Goal: Navigation & Orientation: Go to known website

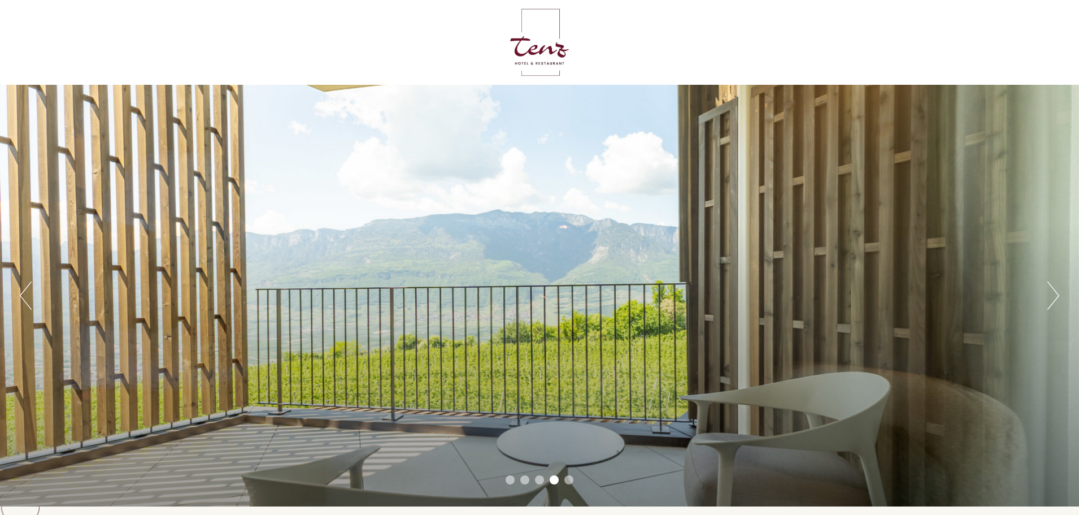
click at [1053, 298] on button "Next" at bounding box center [1054, 295] width 12 height 28
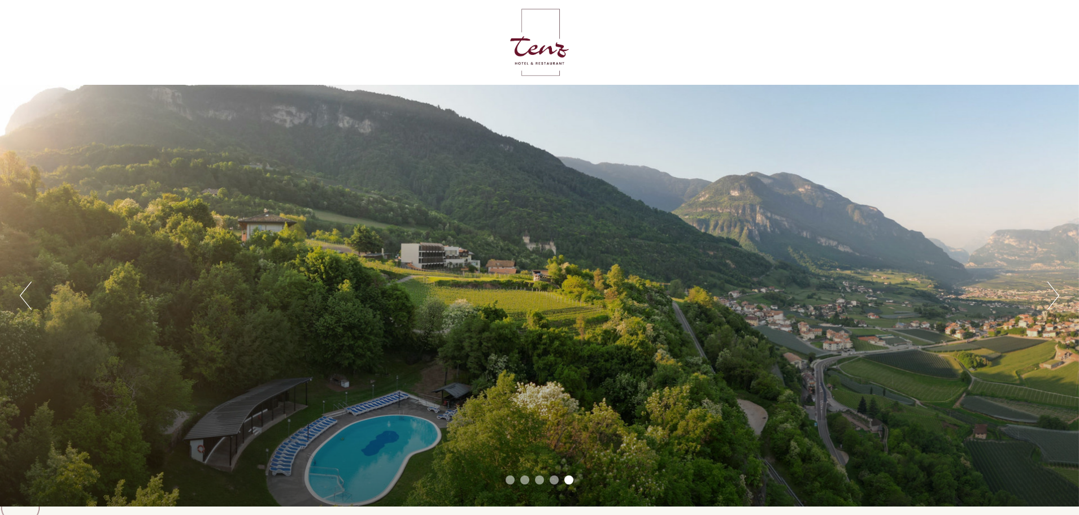
click at [1052, 294] on button "Next" at bounding box center [1054, 295] width 12 height 28
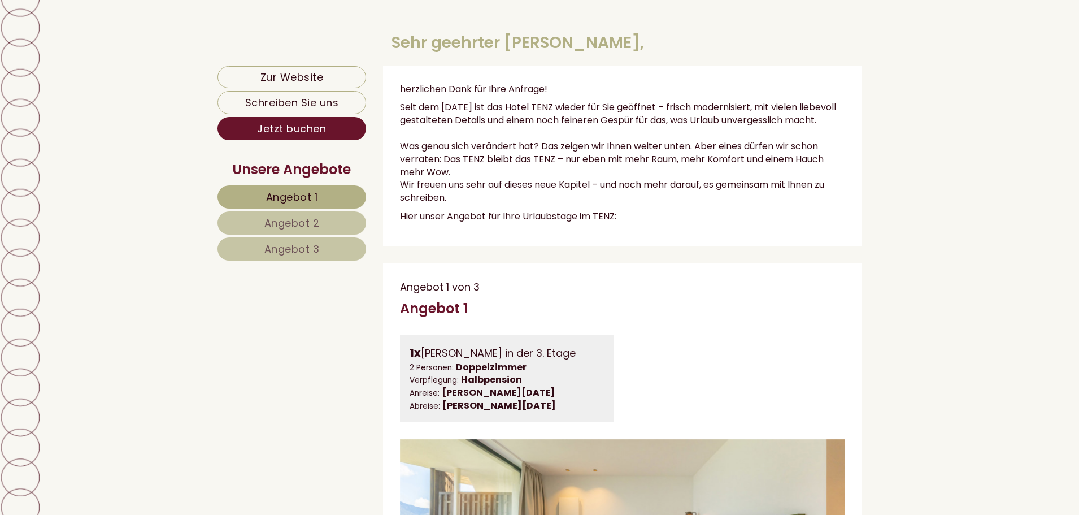
scroll to position [57, 0]
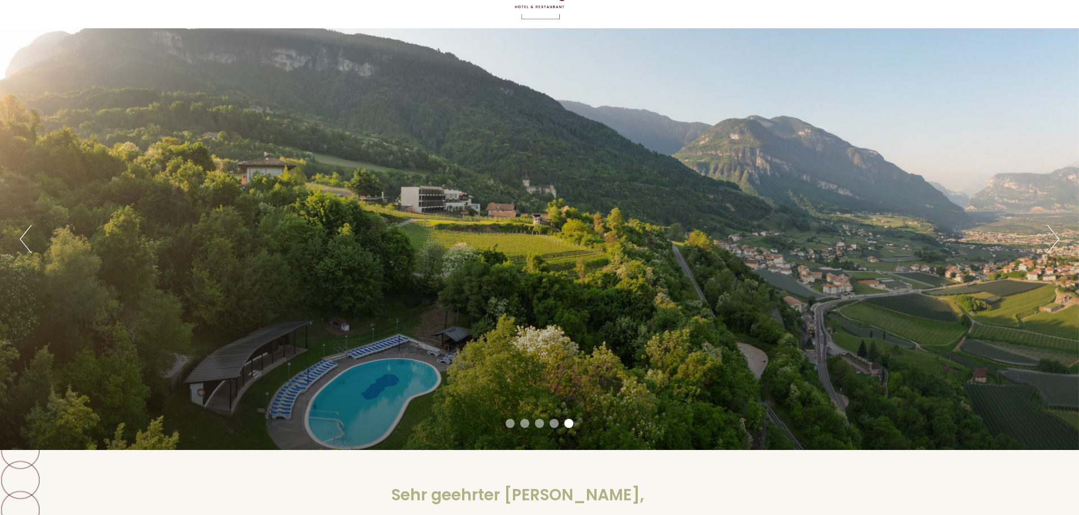
click at [1049, 232] on button "Next" at bounding box center [1054, 239] width 12 height 28
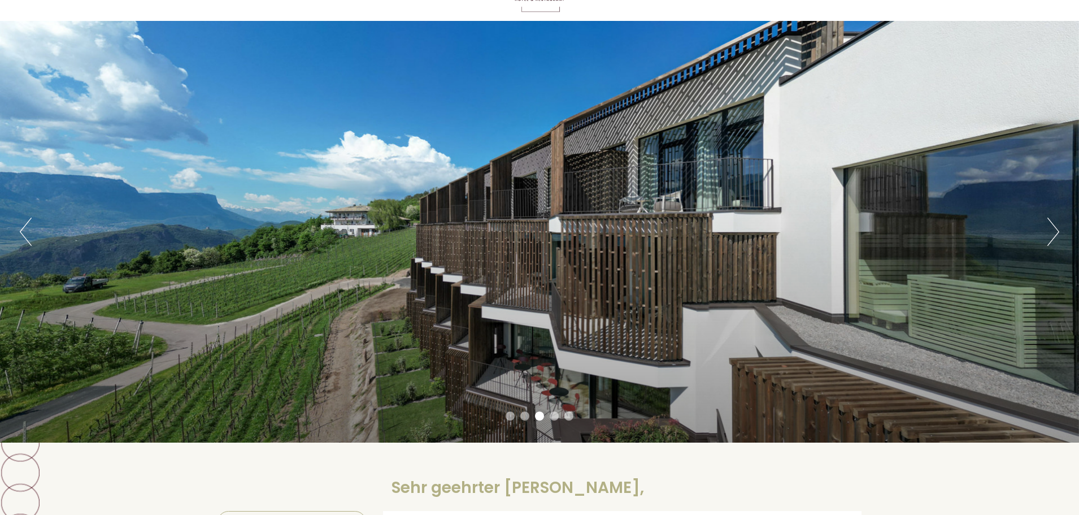
scroll to position [113, 0]
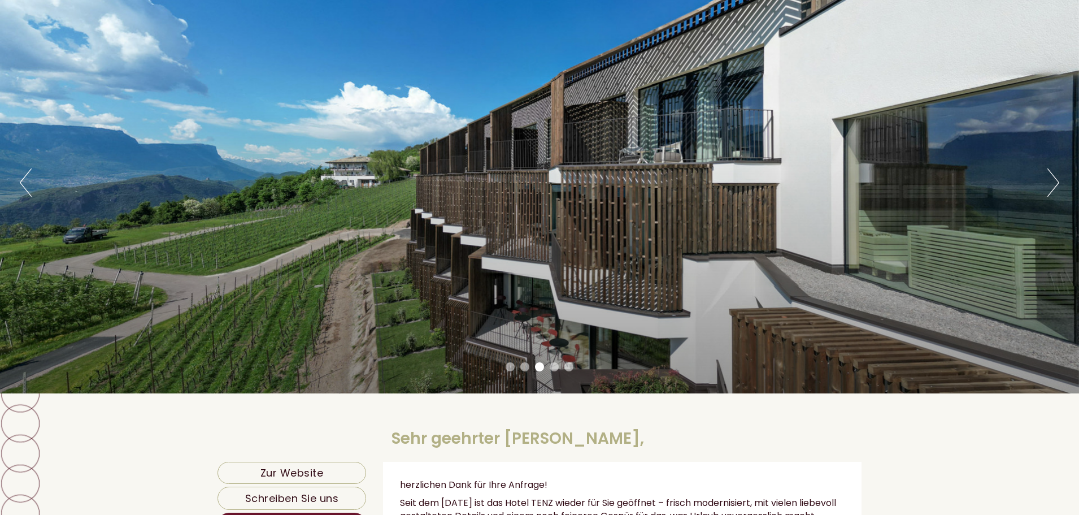
click at [1053, 185] on button "Next" at bounding box center [1054, 182] width 12 height 28
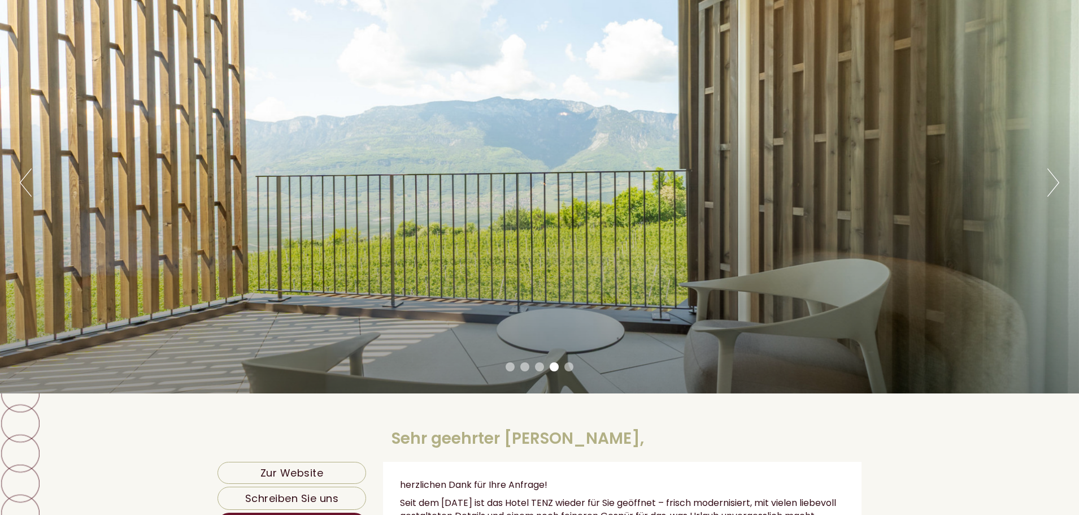
click at [1054, 185] on button "Next" at bounding box center [1054, 182] width 12 height 28
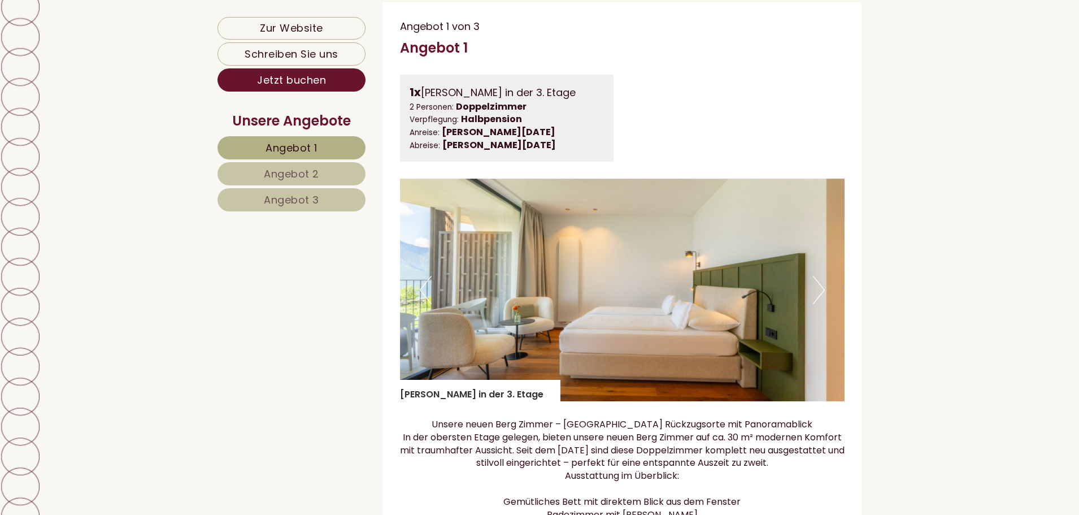
scroll to position [780, 0]
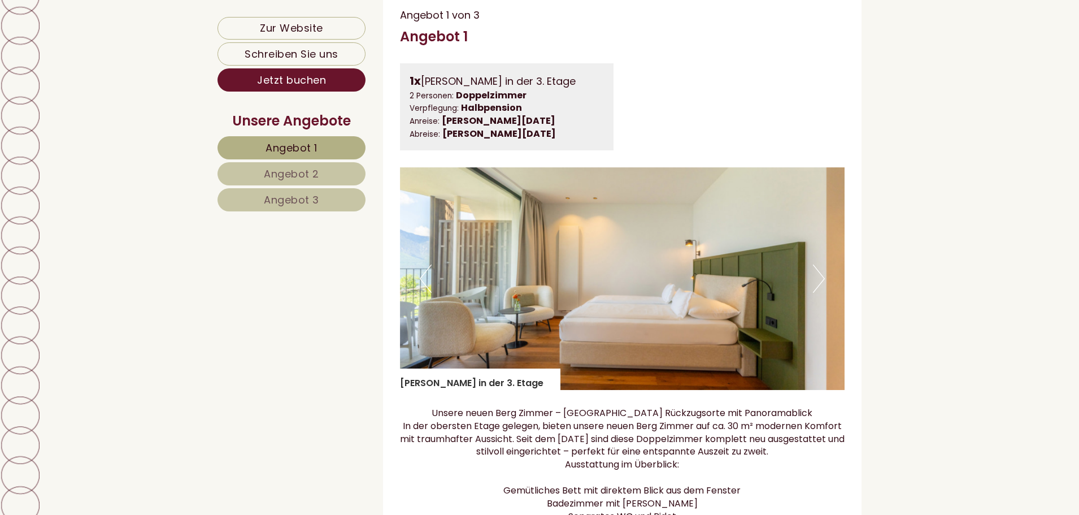
click at [819, 290] on button "Next" at bounding box center [819, 278] width 12 height 28
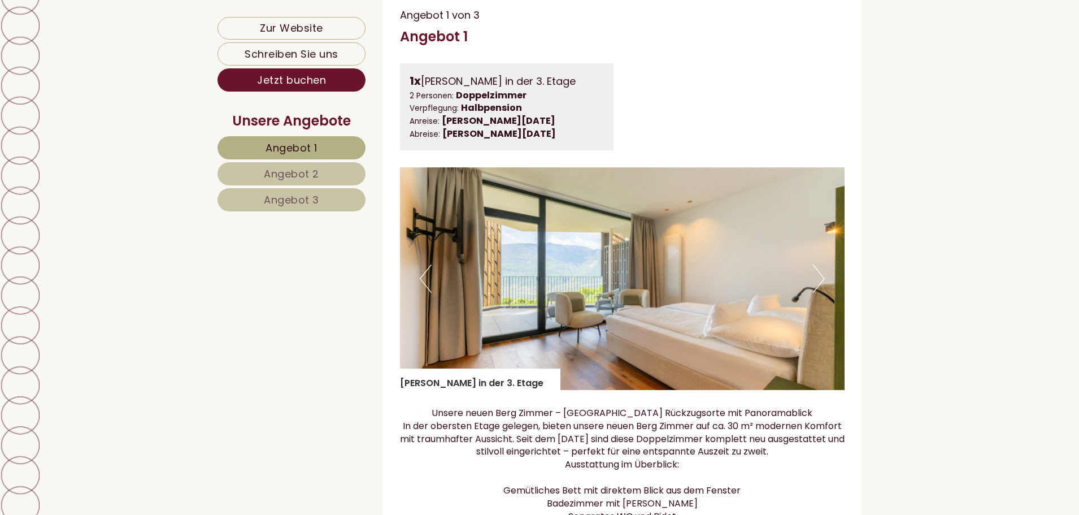
click at [818, 292] on button "Next" at bounding box center [819, 278] width 12 height 28
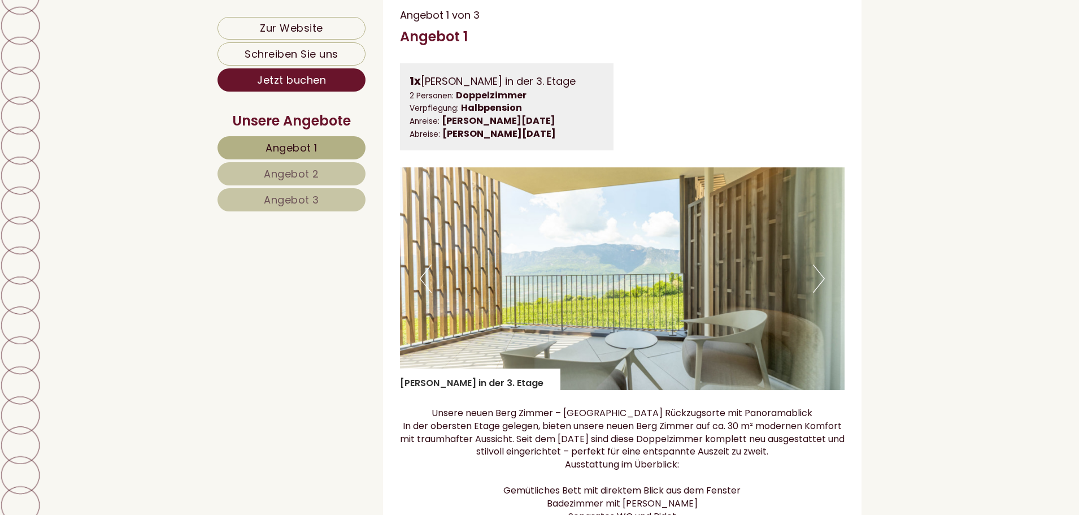
click at [818, 292] on button "Next" at bounding box center [819, 278] width 12 height 28
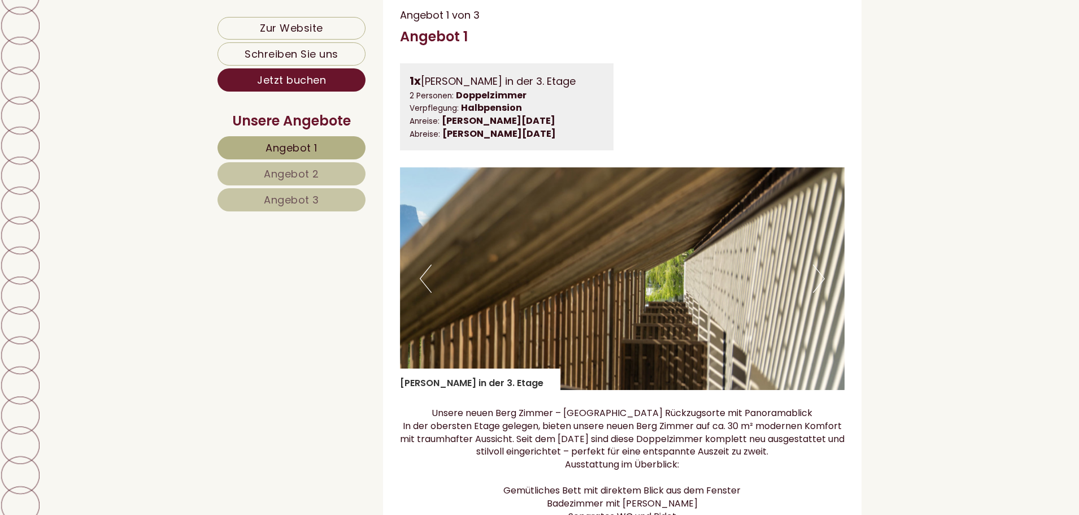
click at [818, 292] on button "Next" at bounding box center [819, 278] width 12 height 28
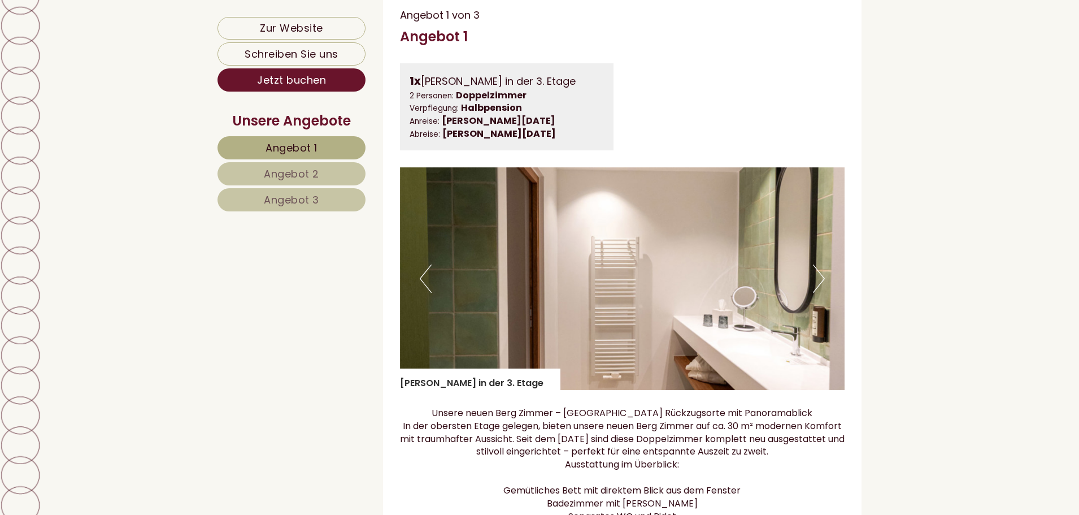
click at [829, 293] on img at bounding box center [622, 278] width 445 height 223
click at [816, 292] on button "Next" at bounding box center [819, 278] width 12 height 28
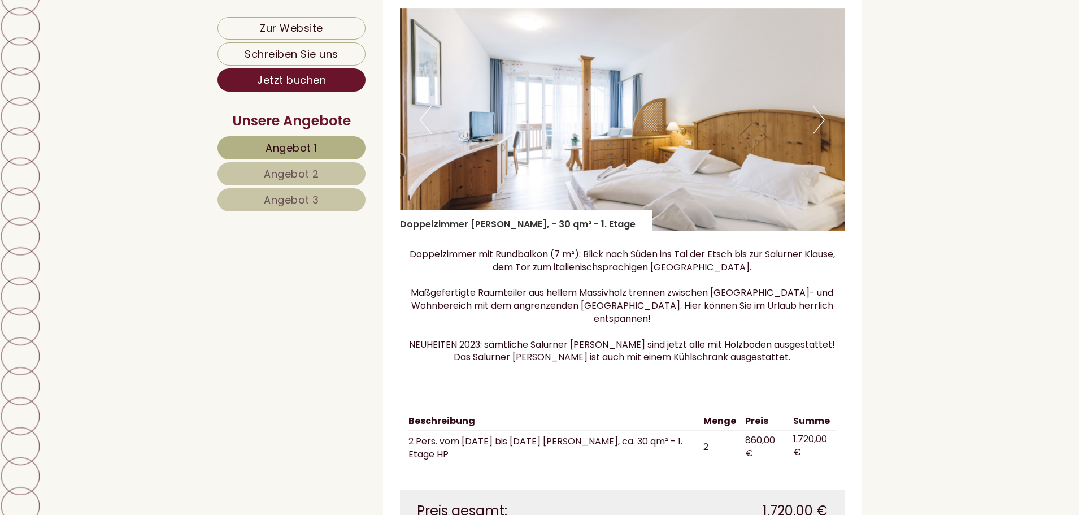
scroll to position [2814, 0]
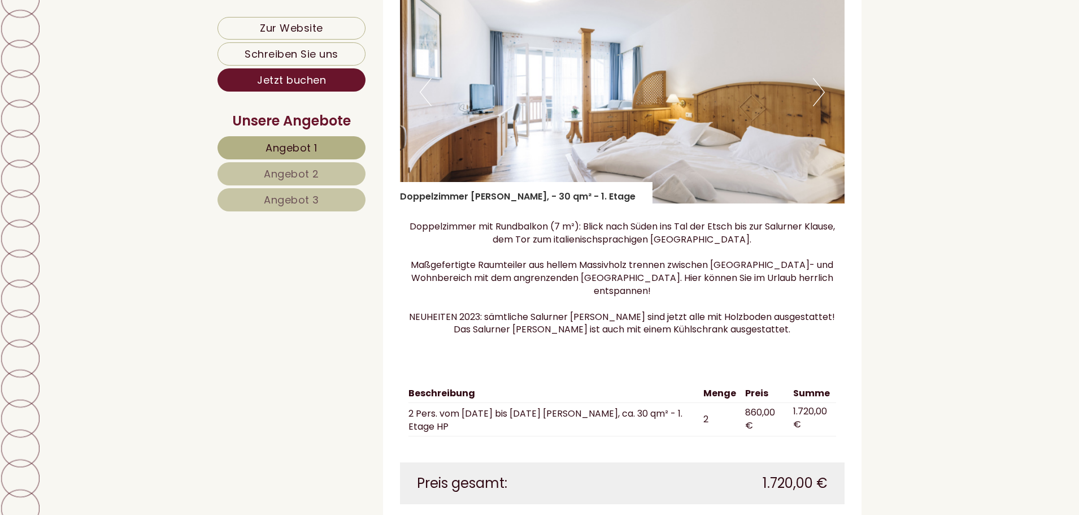
click at [820, 102] on button "Next" at bounding box center [819, 92] width 12 height 28
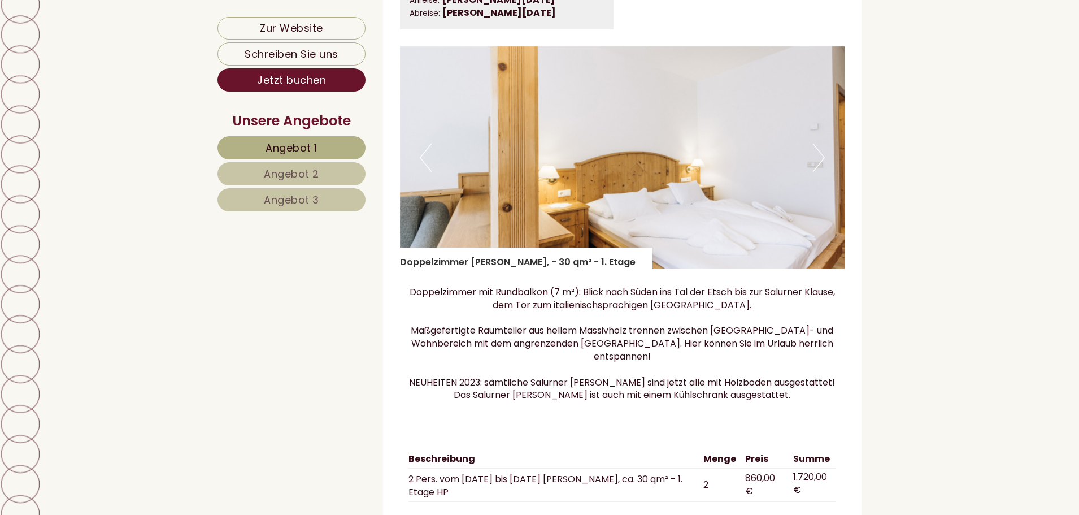
scroll to position [2645, 0]
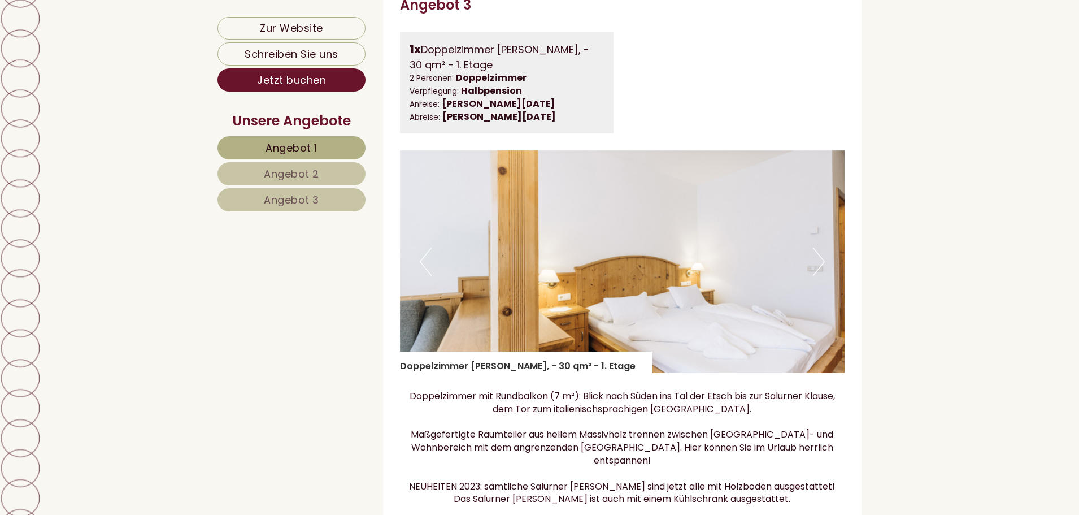
click at [814, 271] on button "Next" at bounding box center [819, 261] width 12 height 28
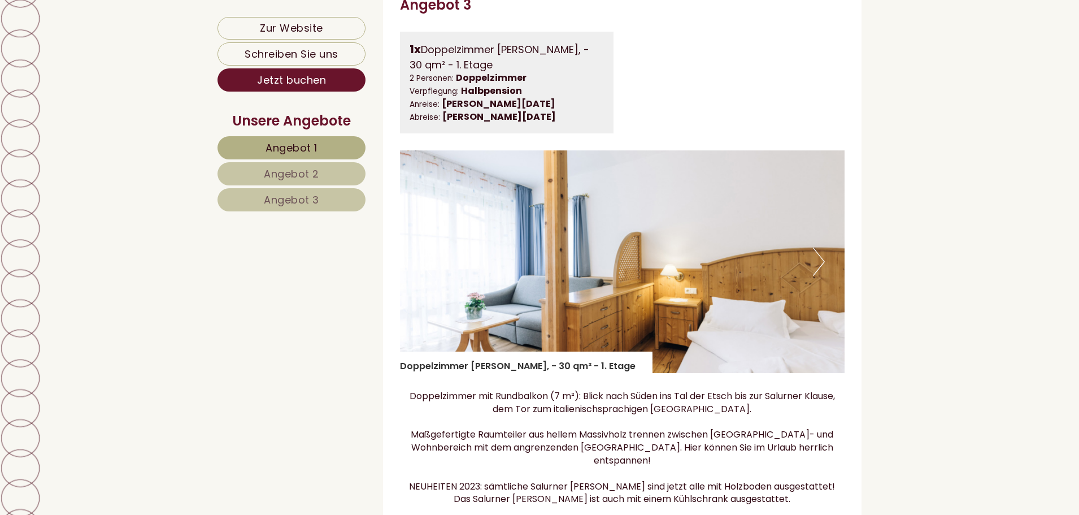
click at [818, 276] on button "Next" at bounding box center [819, 261] width 12 height 28
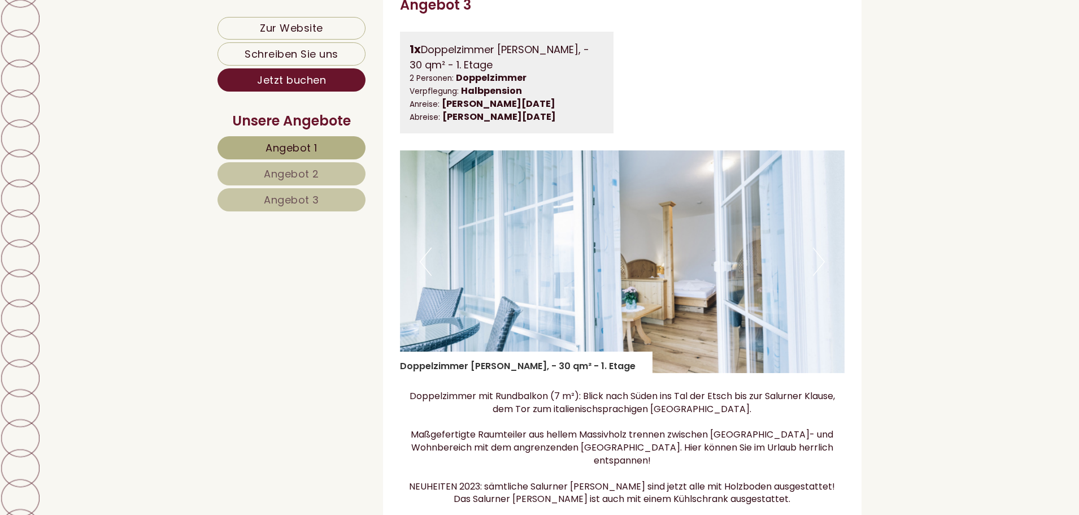
click at [820, 276] on button "Next" at bounding box center [819, 261] width 12 height 28
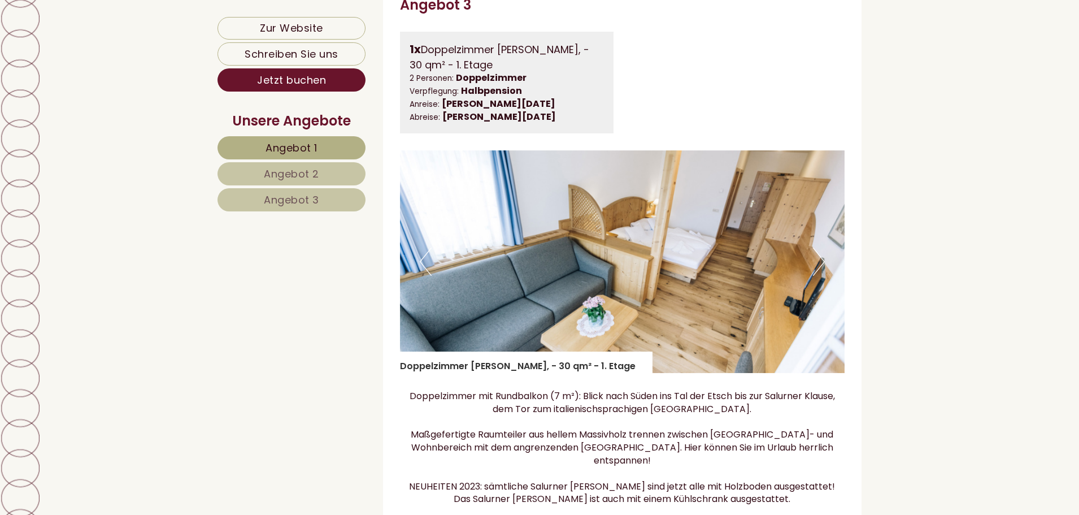
click at [820, 276] on button "Next" at bounding box center [819, 261] width 12 height 28
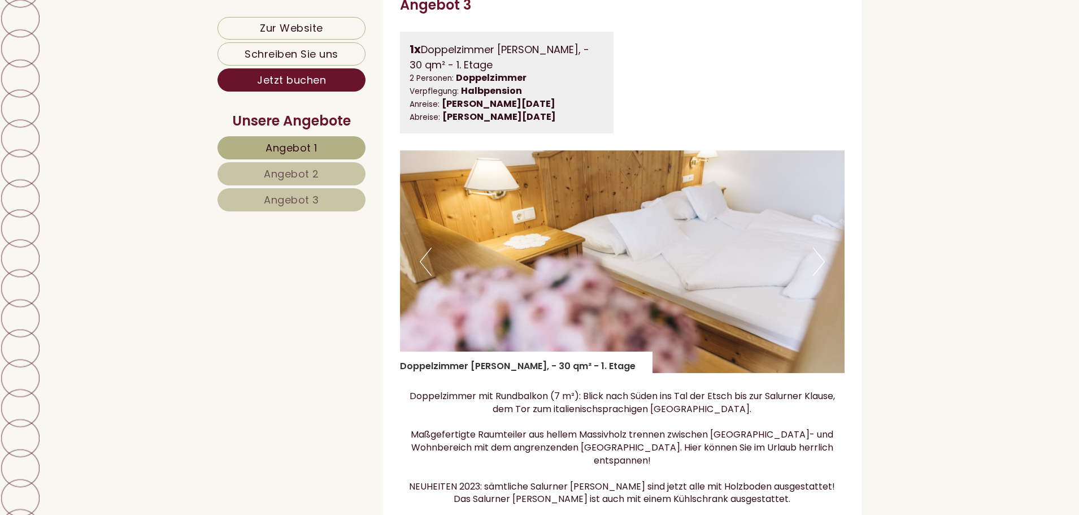
click at [824, 273] on button "Next" at bounding box center [819, 261] width 12 height 28
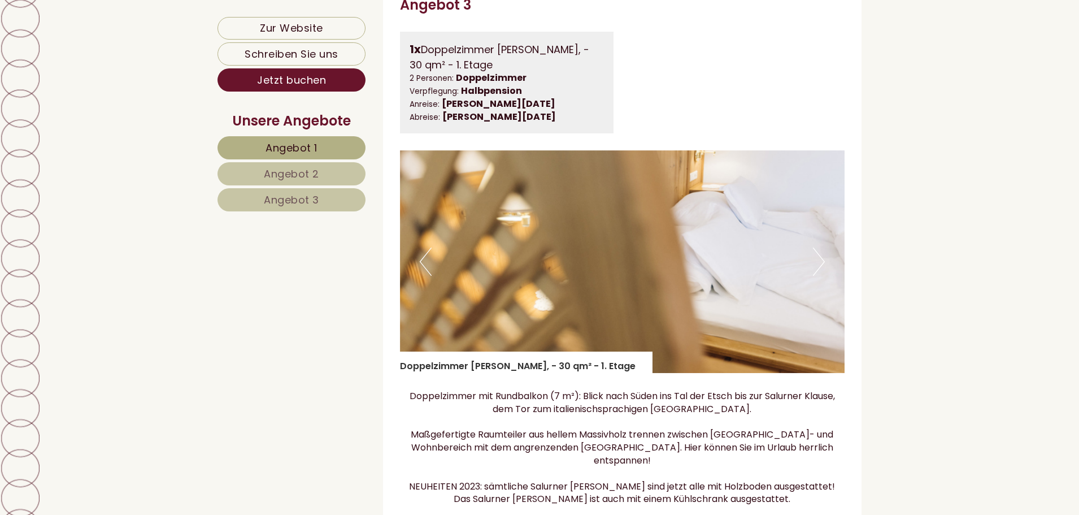
click at [824, 273] on button "Next" at bounding box center [819, 261] width 12 height 28
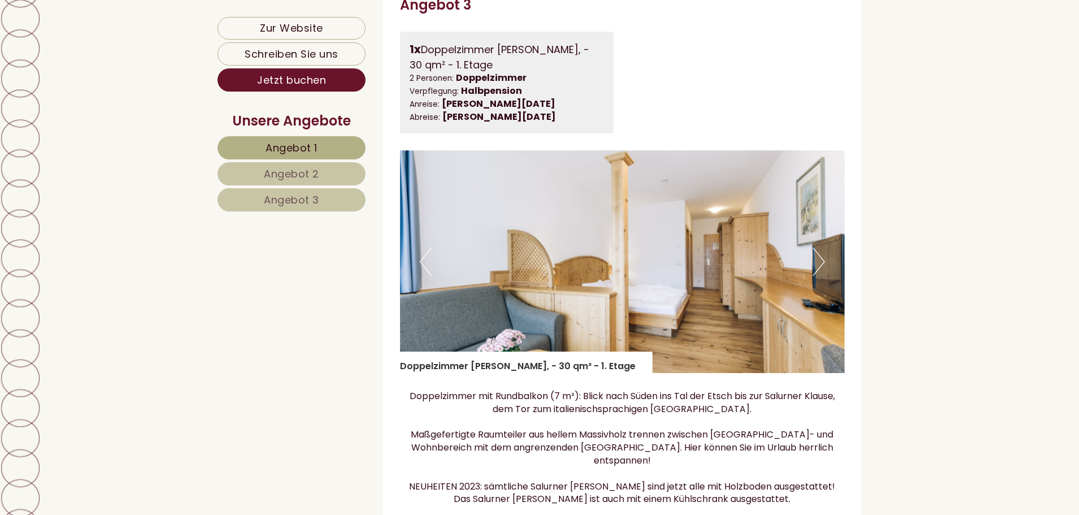
click at [824, 273] on button "Next" at bounding box center [819, 261] width 12 height 28
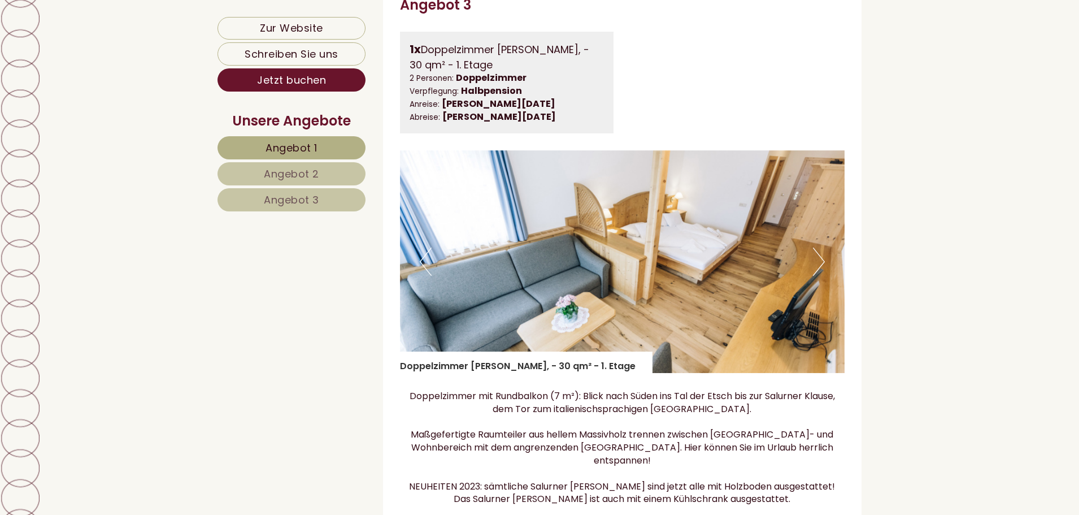
click at [824, 273] on button "Next" at bounding box center [819, 261] width 12 height 28
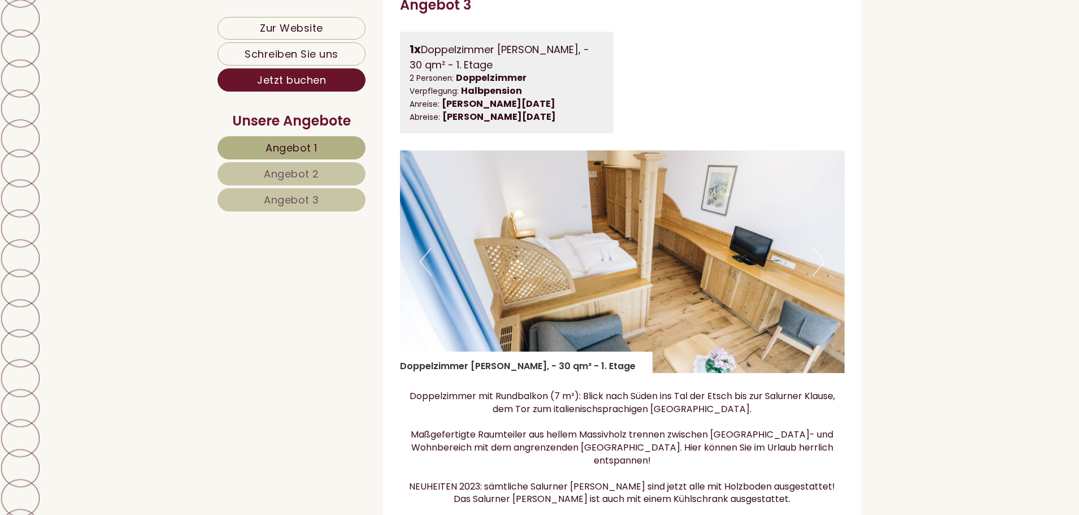
click at [824, 273] on button "Next" at bounding box center [819, 261] width 12 height 28
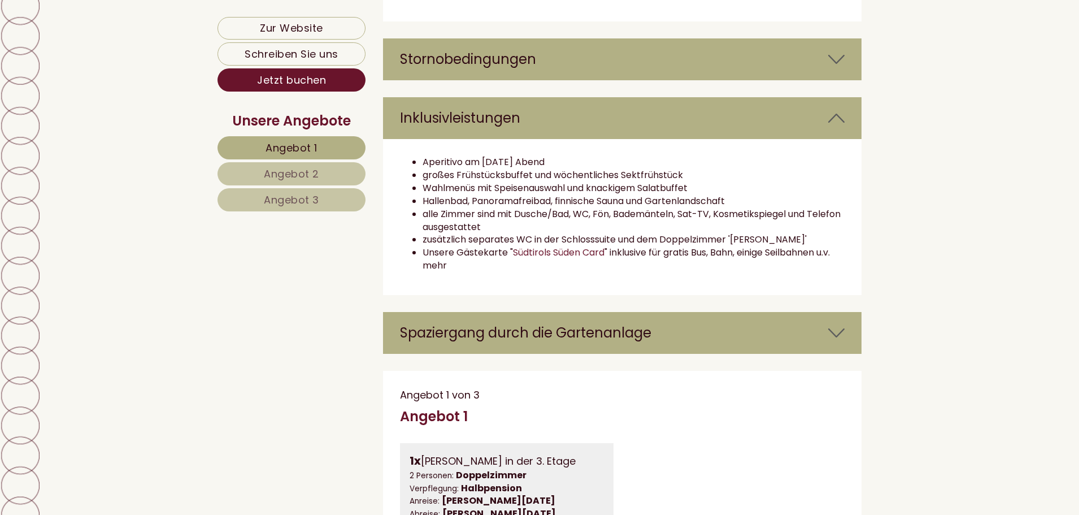
scroll to position [3436, 0]
click at [844, 325] on icon at bounding box center [836, 333] width 16 height 19
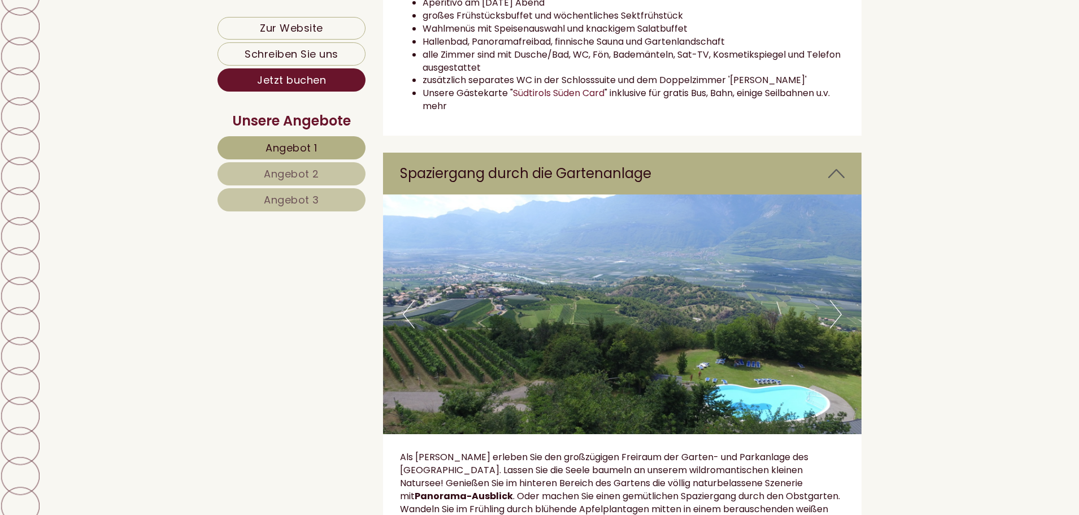
scroll to position [3606, 0]
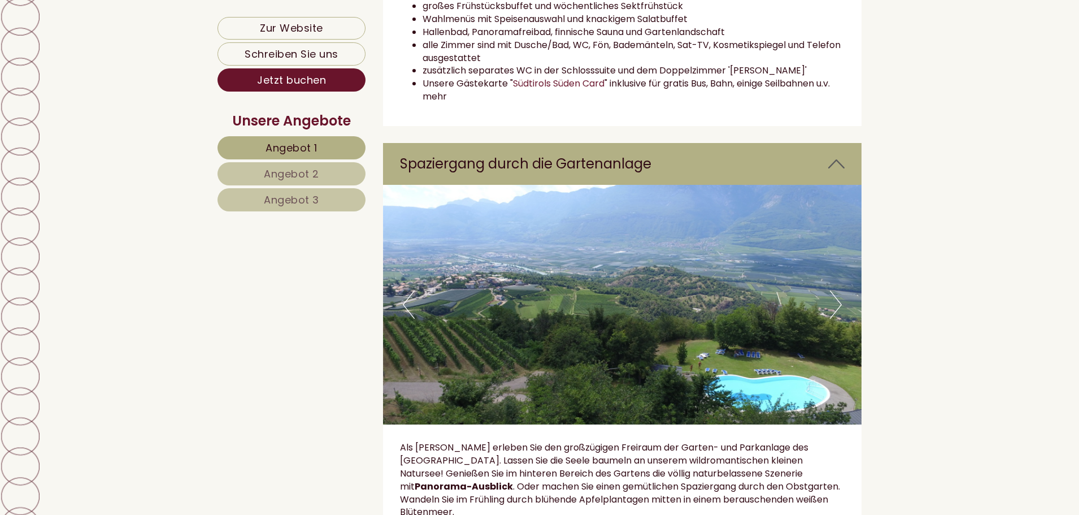
click at [833, 303] on button "Next" at bounding box center [836, 304] width 12 height 28
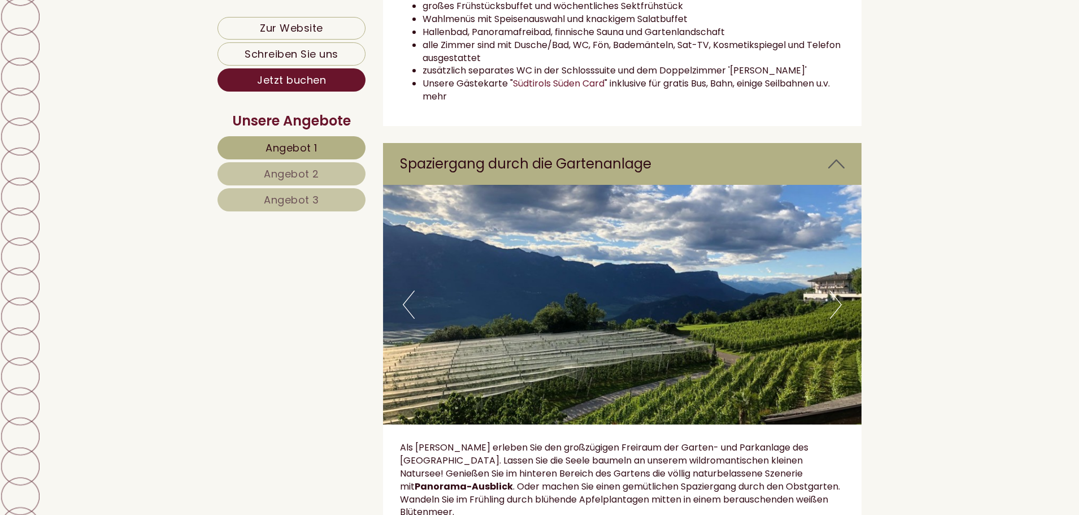
click at [834, 302] on button "Next" at bounding box center [836, 304] width 12 height 28
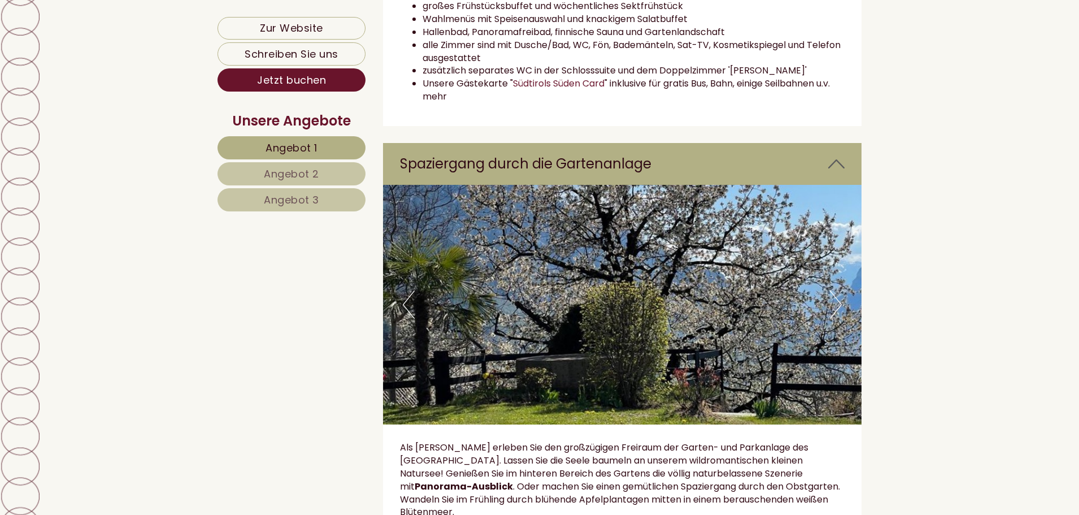
click at [834, 302] on button "Next" at bounding box center [836, 304] width 12 height 28
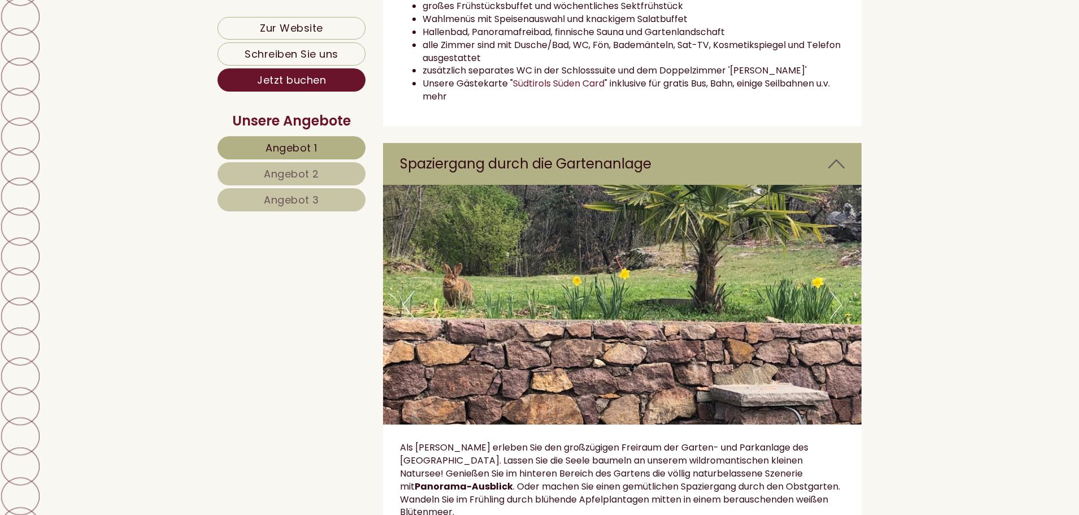
click at [837, 303] on button "Next" at bounding box center [836, 304] width 12 height 28
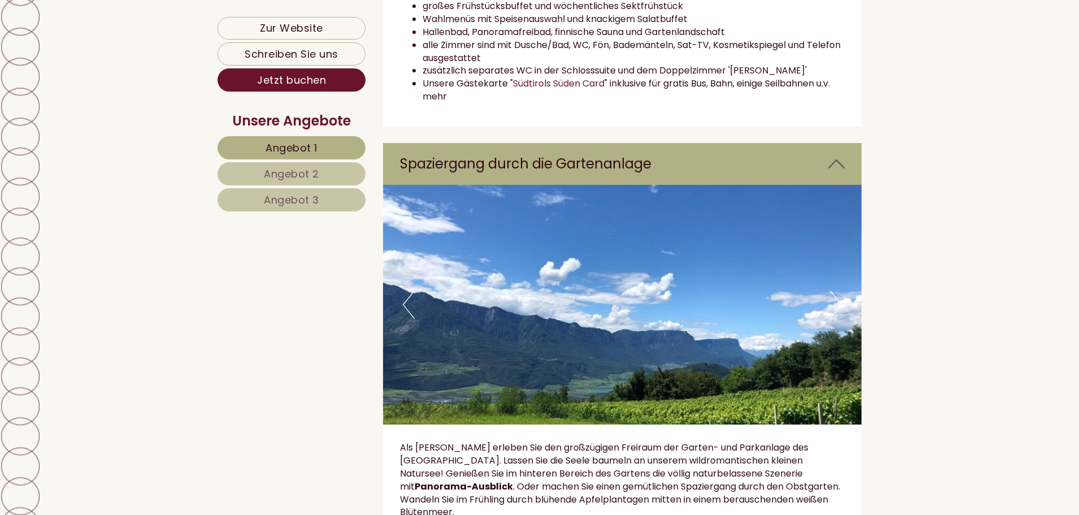
click at [839, 305] on button "Next" at bounding box center [836, 304] width 12 height 28
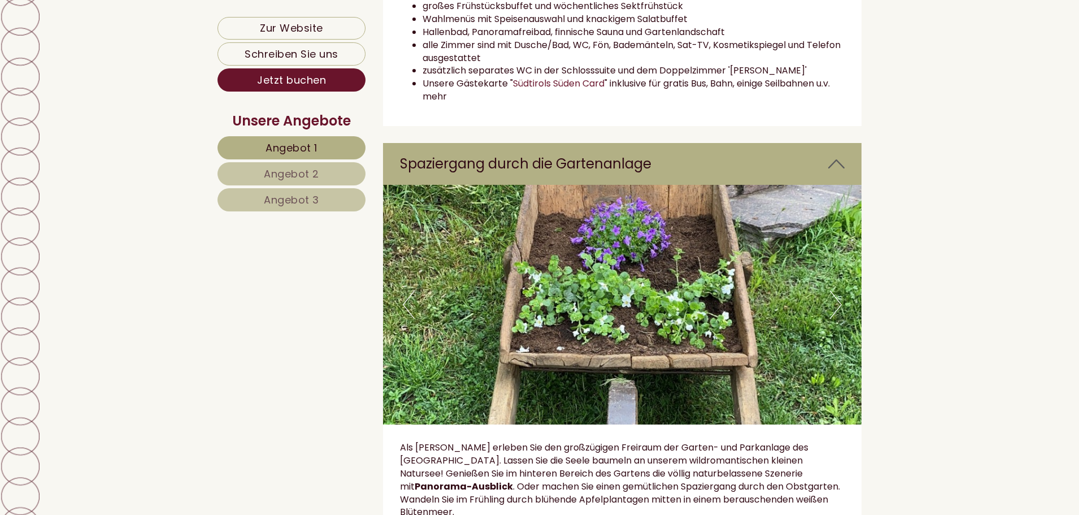
click at [839, 305] on button "Next" at bounding box center [836, 304] width 12 height 28
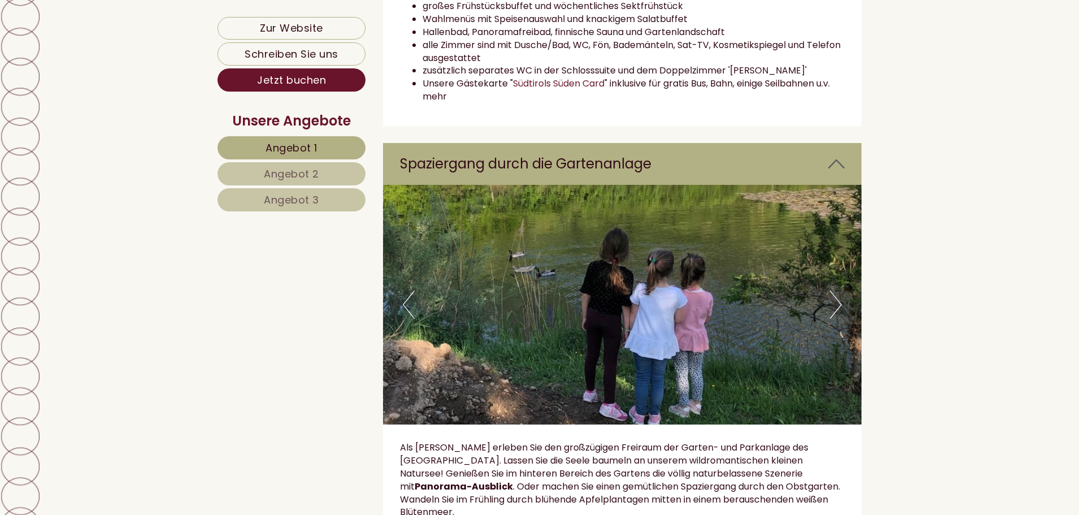
click at [839, 305] on button "Next" at bounding box center [836, 304] width 12 height 28
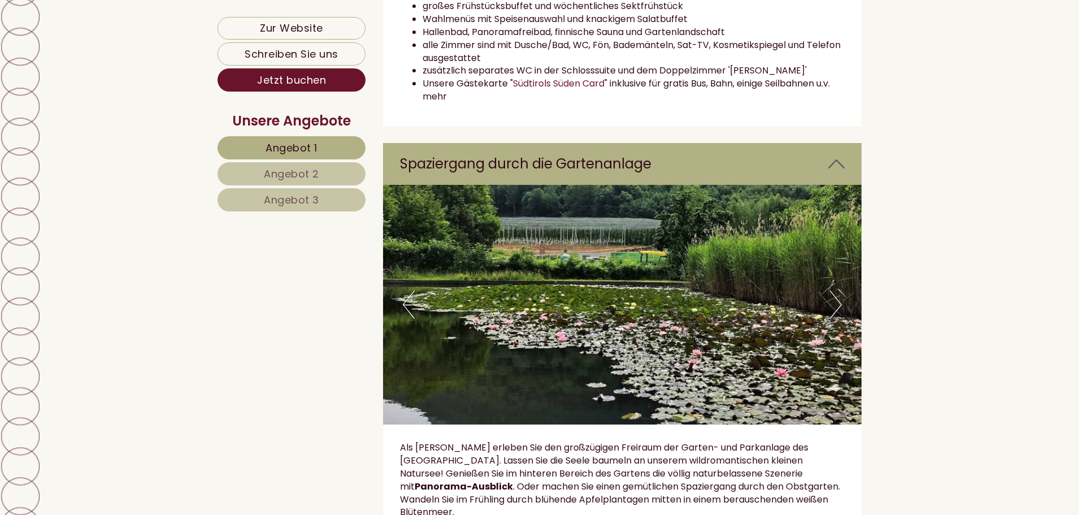
click at [839, 305] on button "Next" at bounding box center [836, 304] width 12 height 28
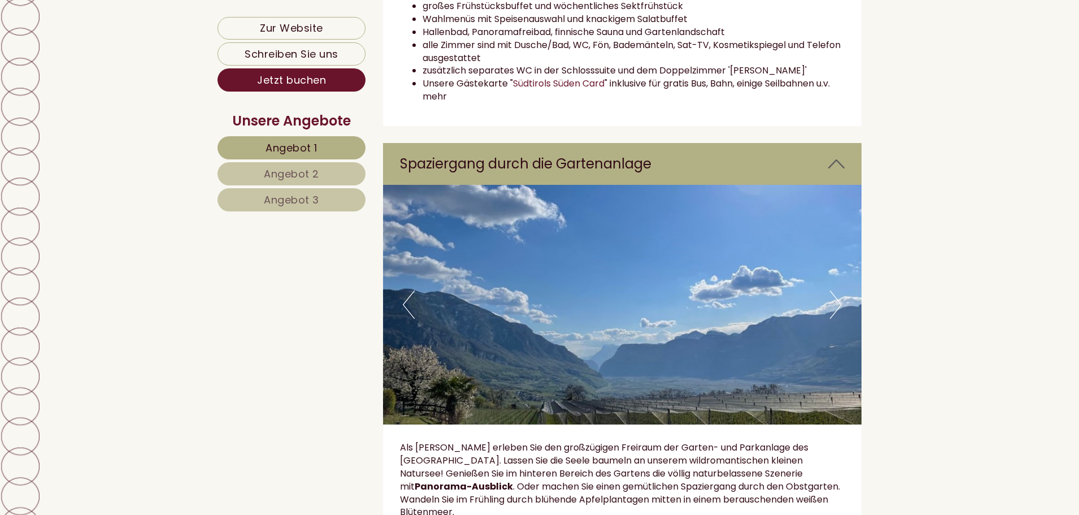
click at [839, 305] on button "Next" at bounding box center [836, 304] width 12 height 28
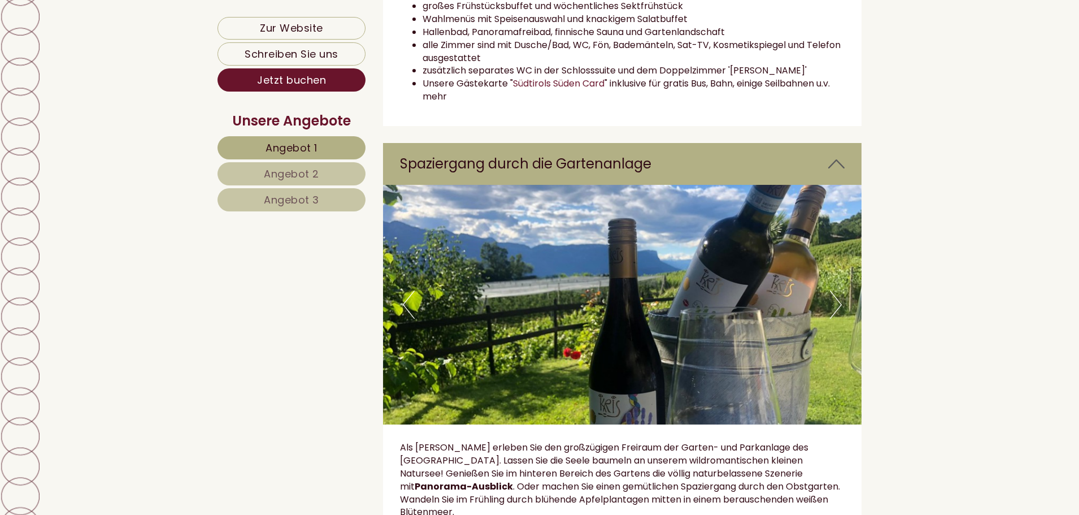
click at [839, 305] on button "Next" at bounding box center [836, 304] width 12 height 28
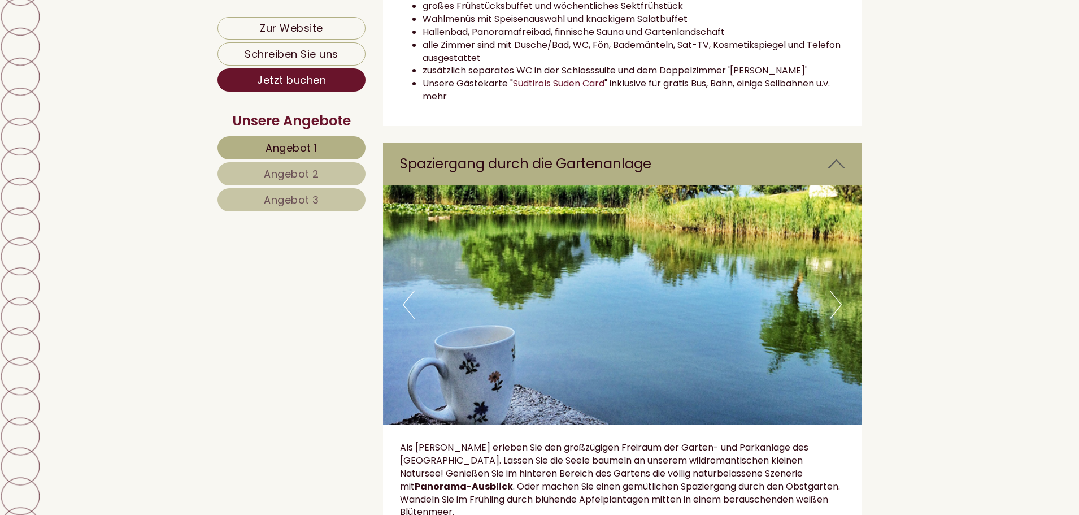
click at [839, 305] on button "Next" at bounding box center [836, 304] width 12 height 28
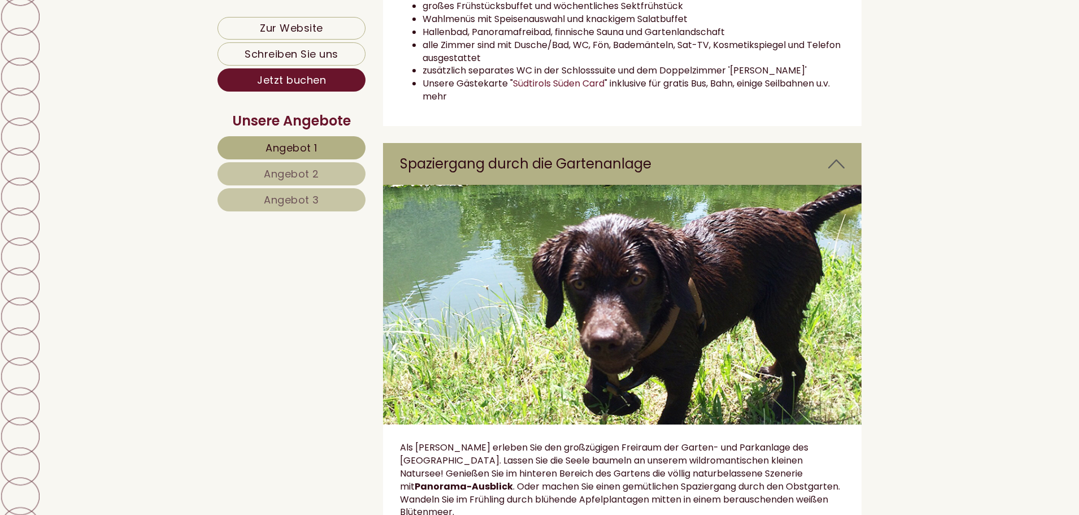
click at [839, 305] on button "Next" at bounding box center [836, 304] width 12 height 28
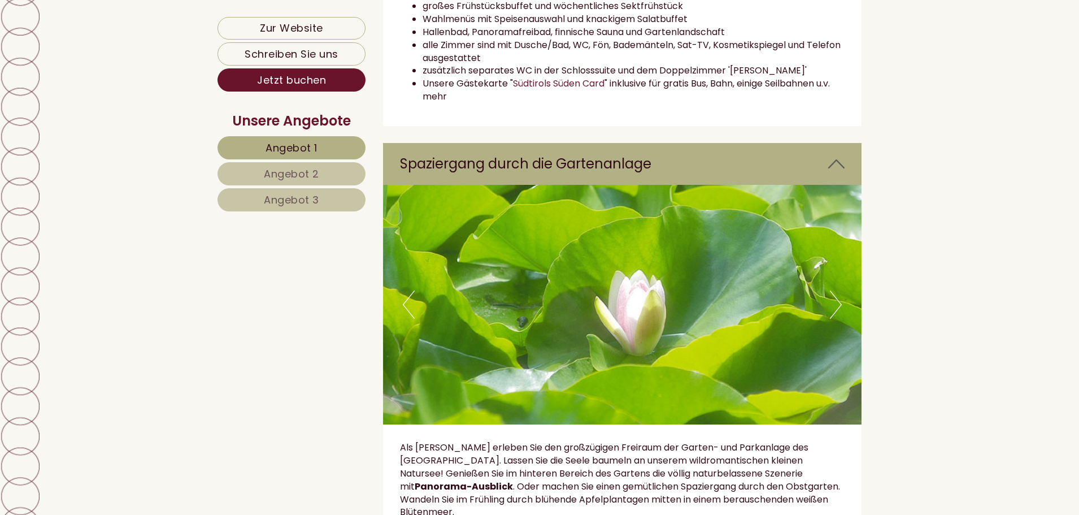
click at [839, 305] on button "Next" at bounding box center [836, 304] width 12 height 28
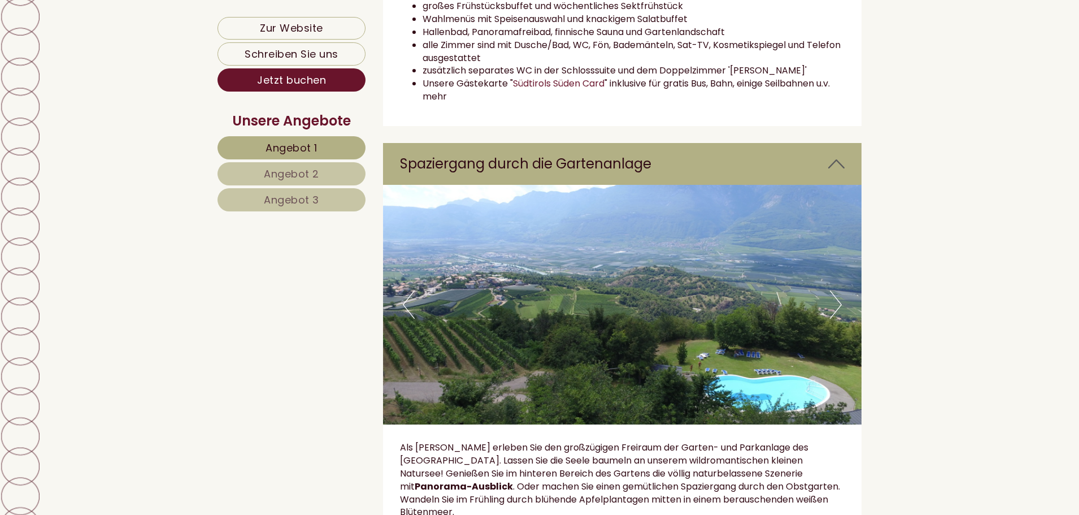
click at [835, 301] on button "Next" at bounding box center [836, 304] width 12 height 28
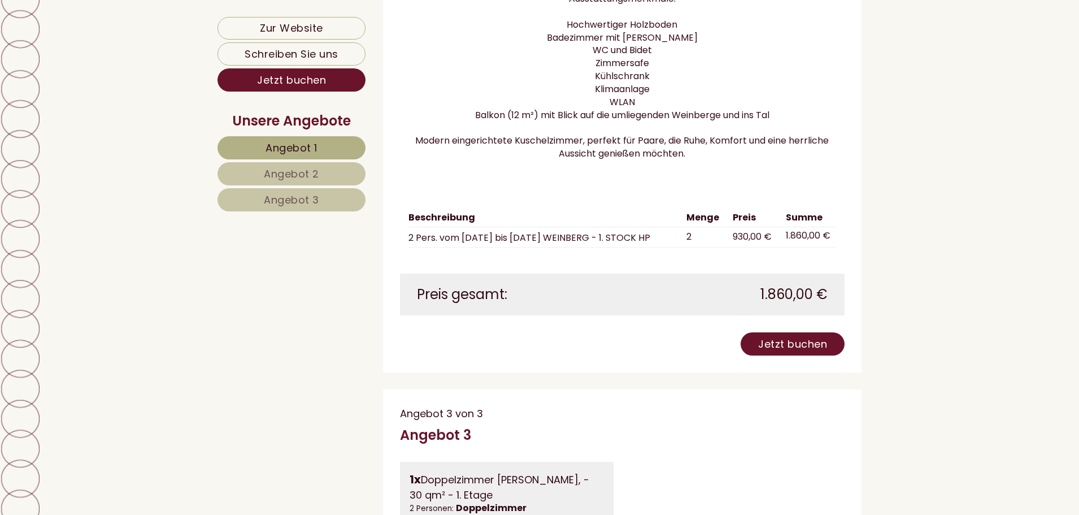
scroll to position [1967, 0]
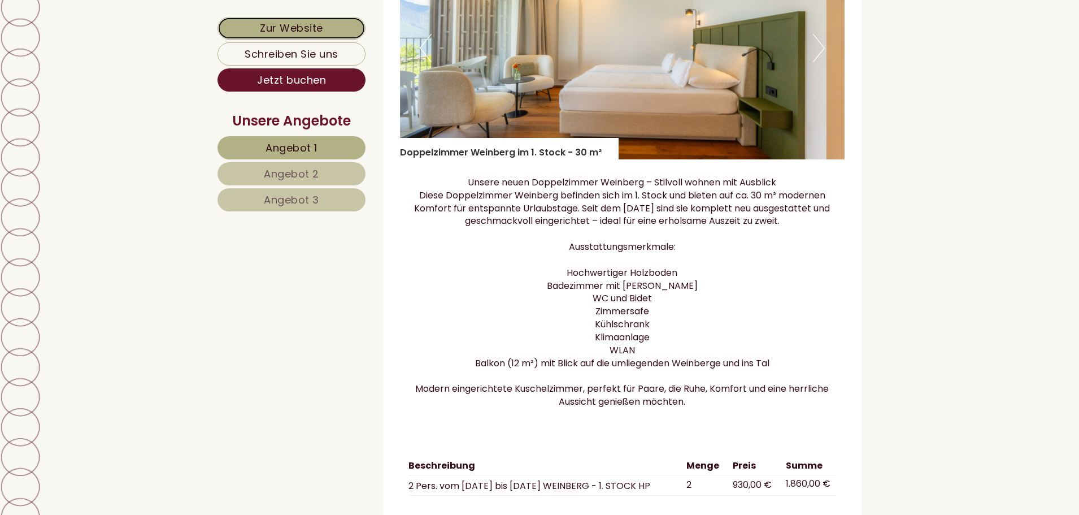
click at [311, 25] on link "Zur Website" at bounding box center [292, 28] width 148 height 23
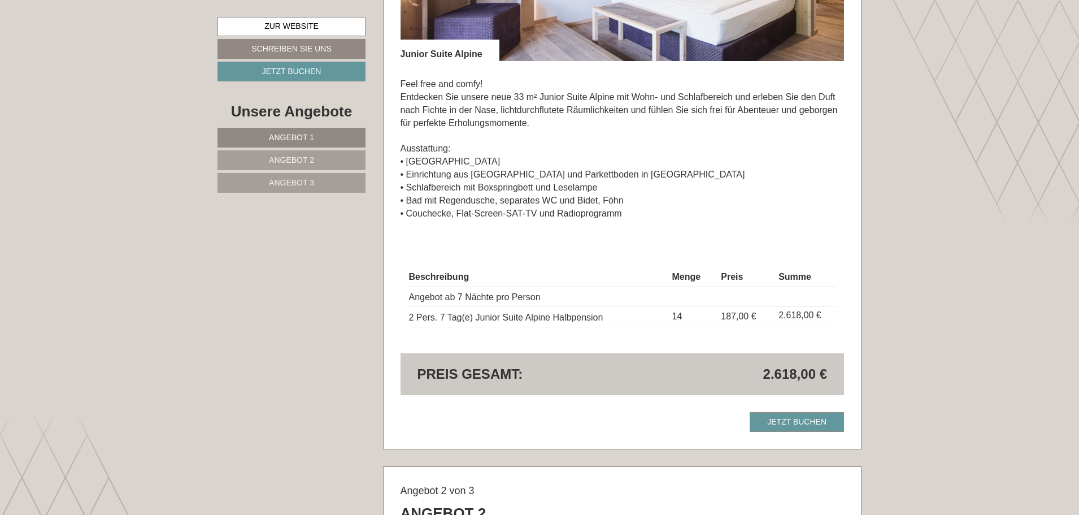
scroll to position [961, 0]
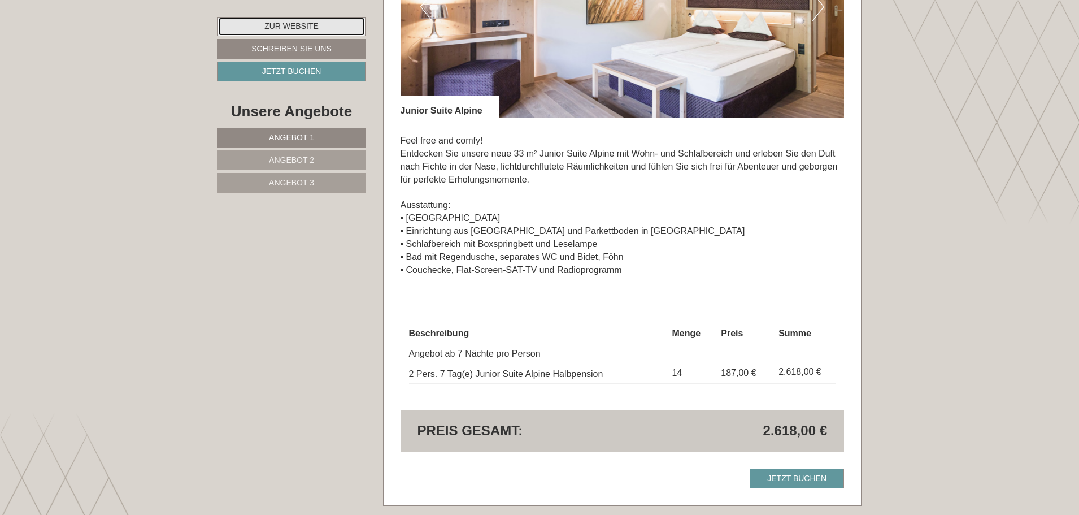
click at [298, 21] on link "Zur Website" at bounding box center [292, 26] width 148 height 19
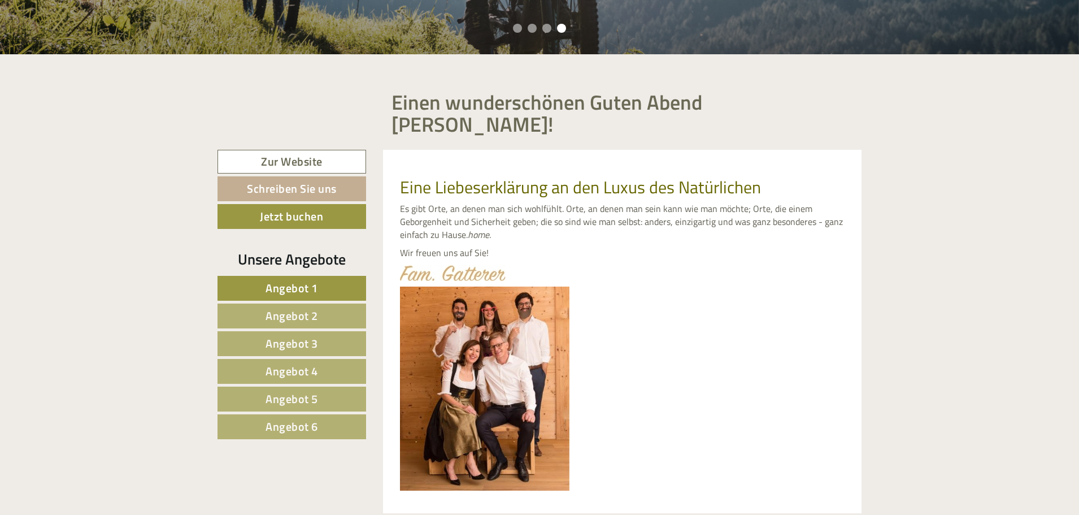
scroll to position [509, 0]
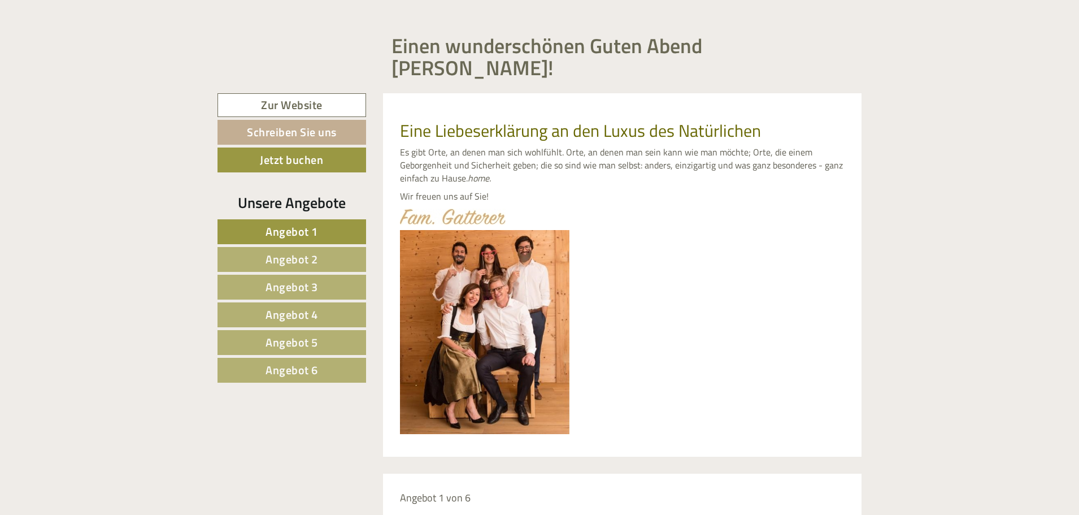
click at [308, 361] on span "Angebot 6" at bounding box center [292, 370] width 53 height 18
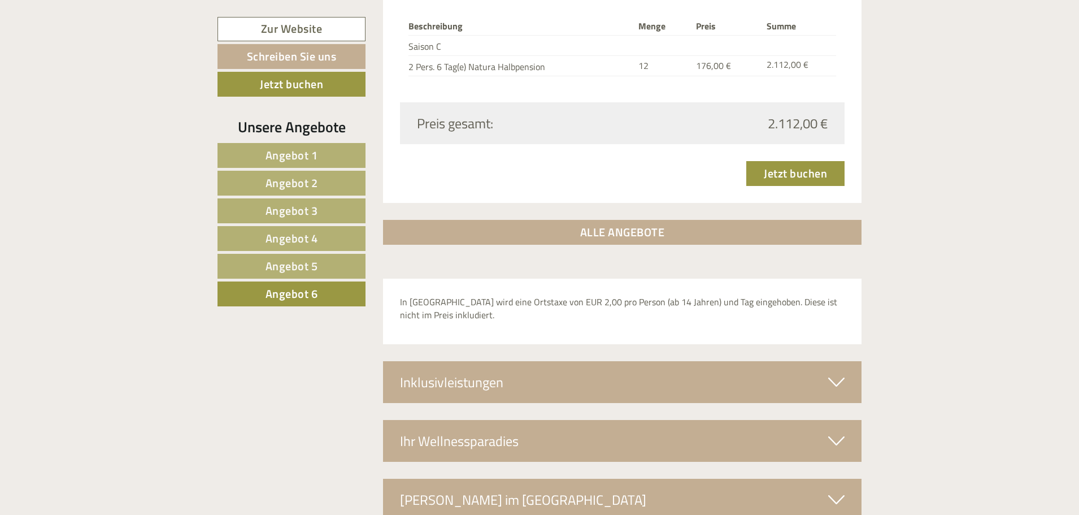
scroll to position [1695, 0]
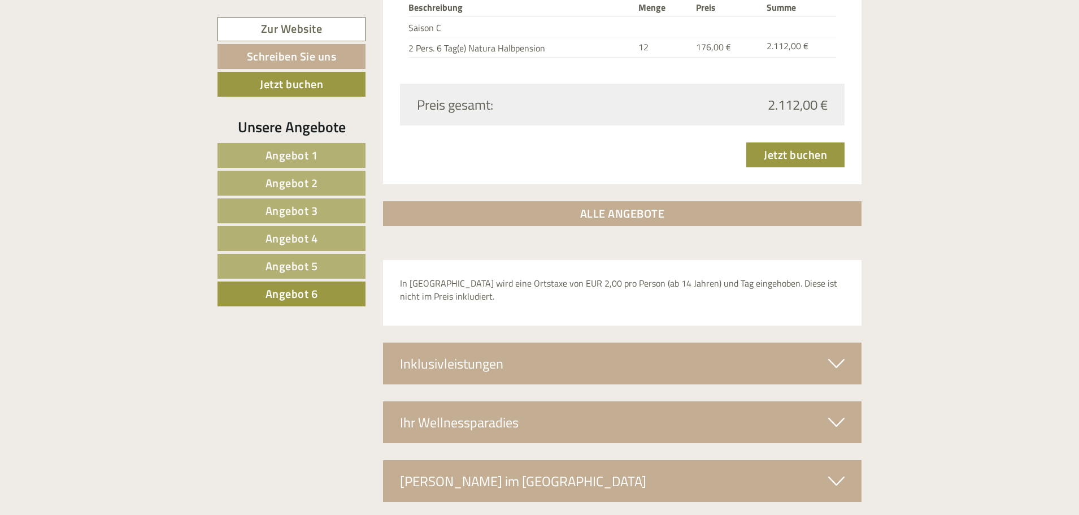
click at [839, 354] on icon at bounding box center [836, 363] width 16 height 19
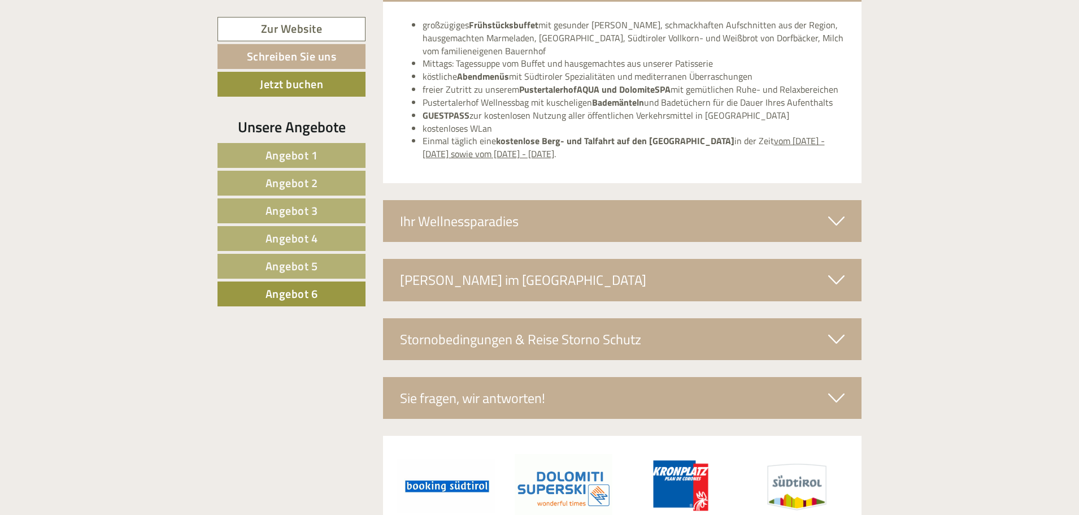
scroll to position [2090, 0]
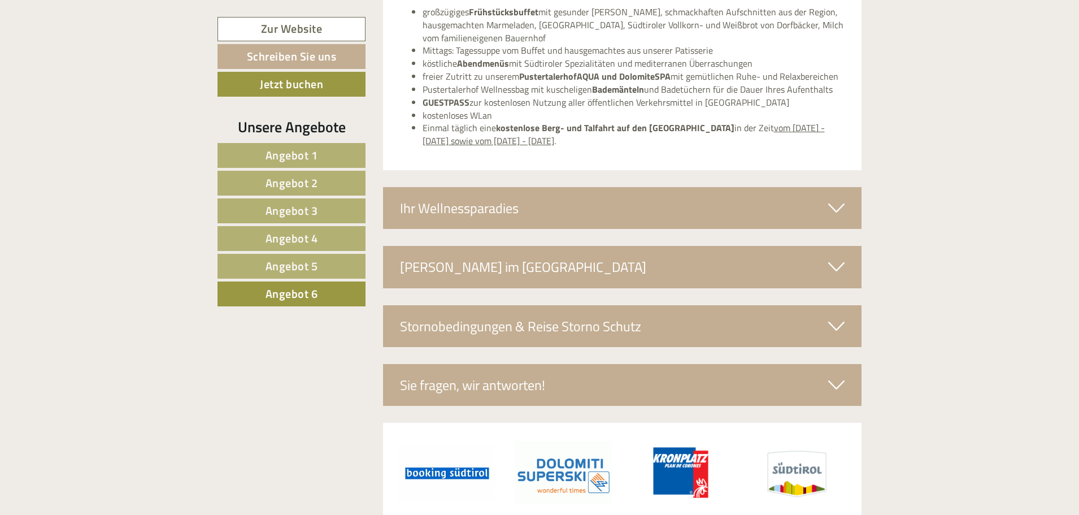
click at [318, 259] on span "Angebot 5" at bounding box center [292, 266] width 53 height 18
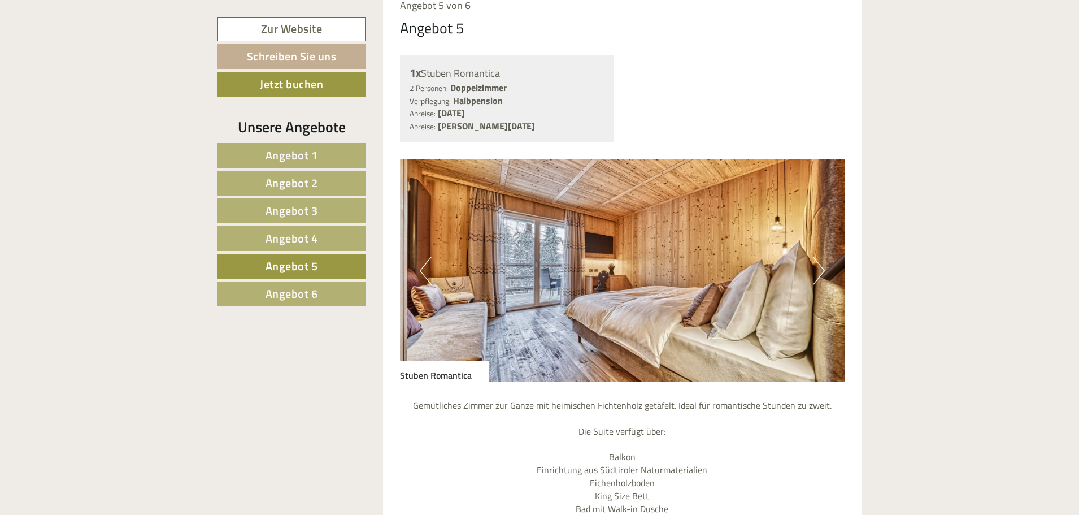
scroll to position [904, 0]
